Goal: Information Seeking & Learning: Learn about a topic

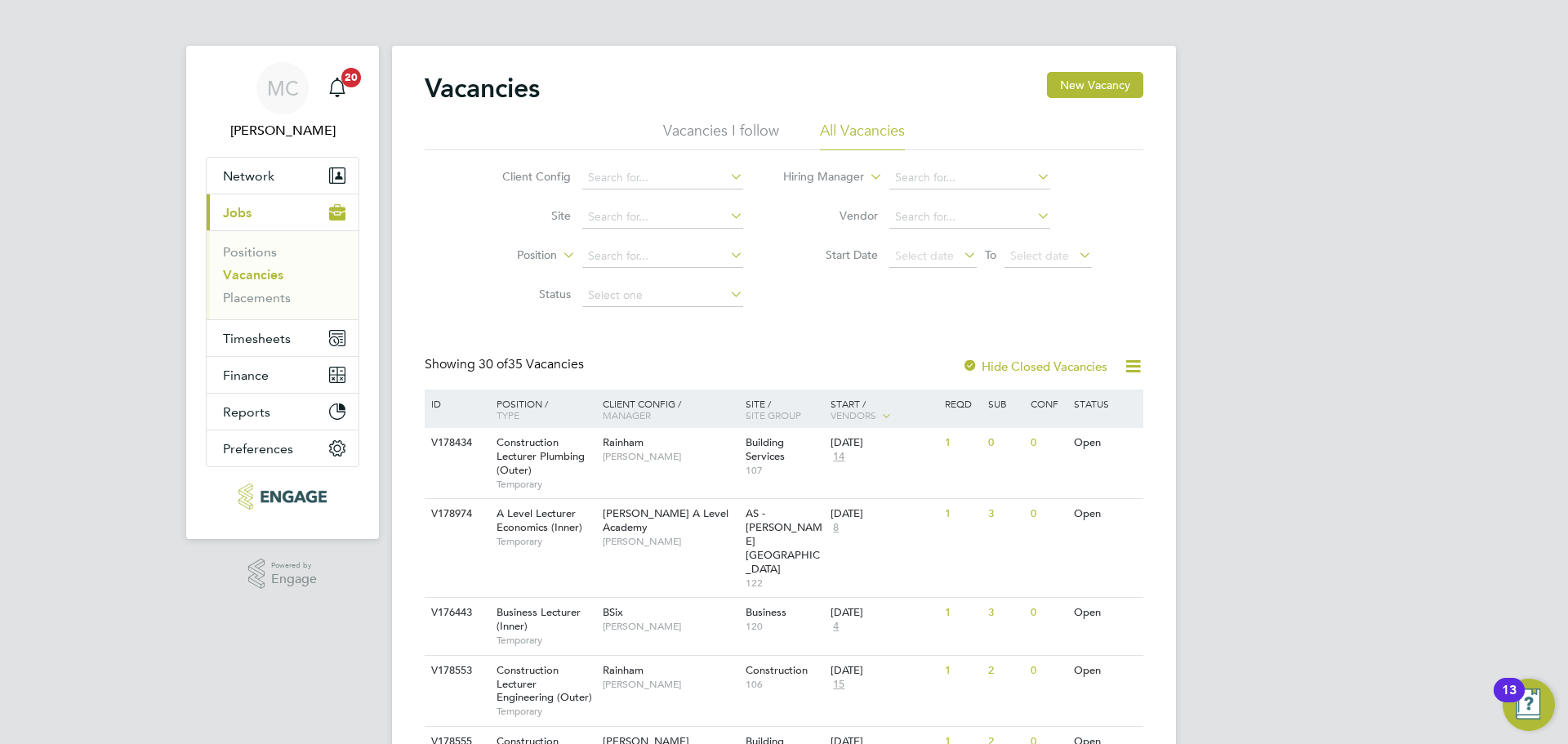
click at [732, 127] on li "Vacancies I follow" at bounding box center [722, 135] width 116 height 29
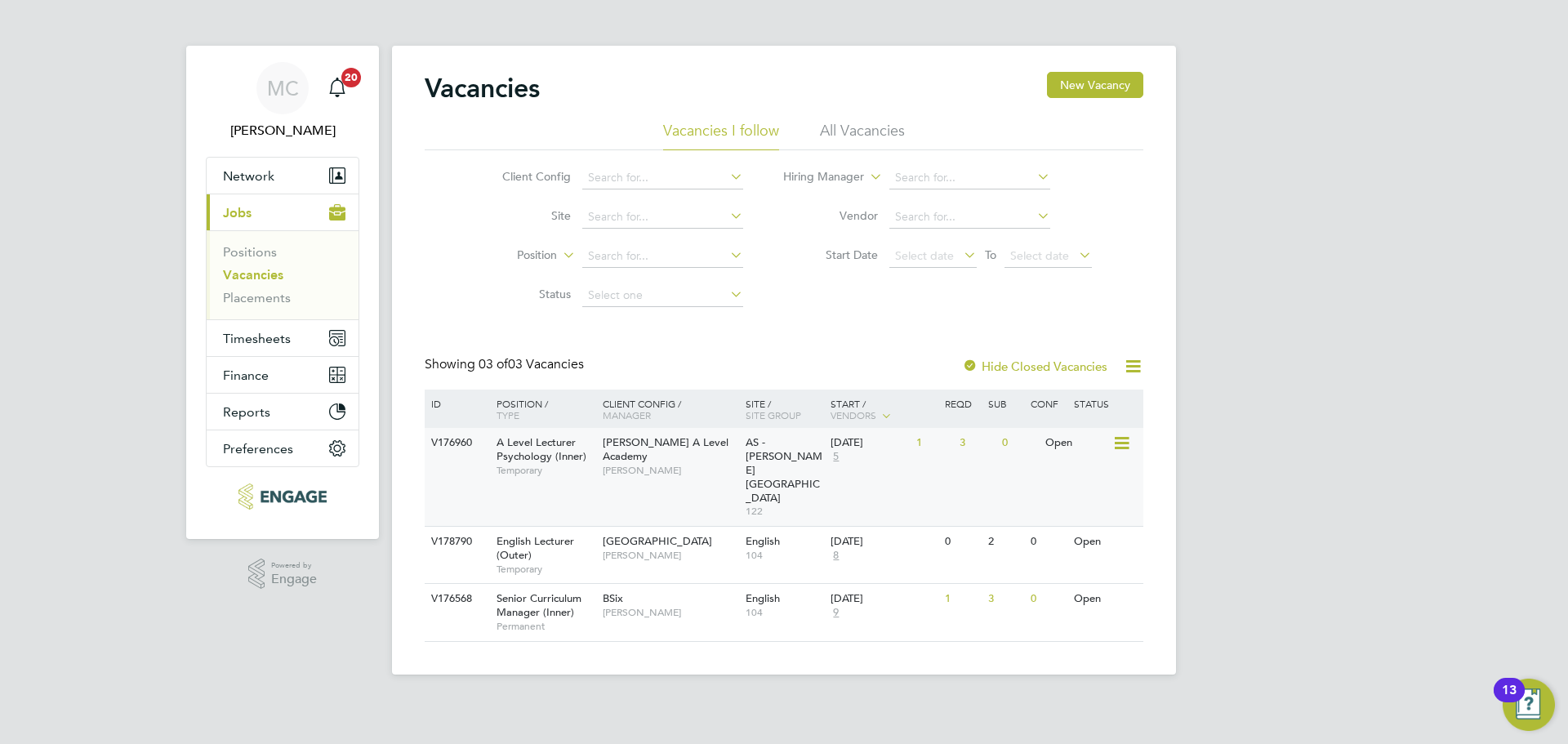
click at [929, 468] on div "V176960 A Level Lecturer Psychology (Inner) Temporary Attlee A Level Academy Ke…" at bounding box center [784, 477] width 719 height 98
